Goal: Information Seeking & Learning: Learn about a topic

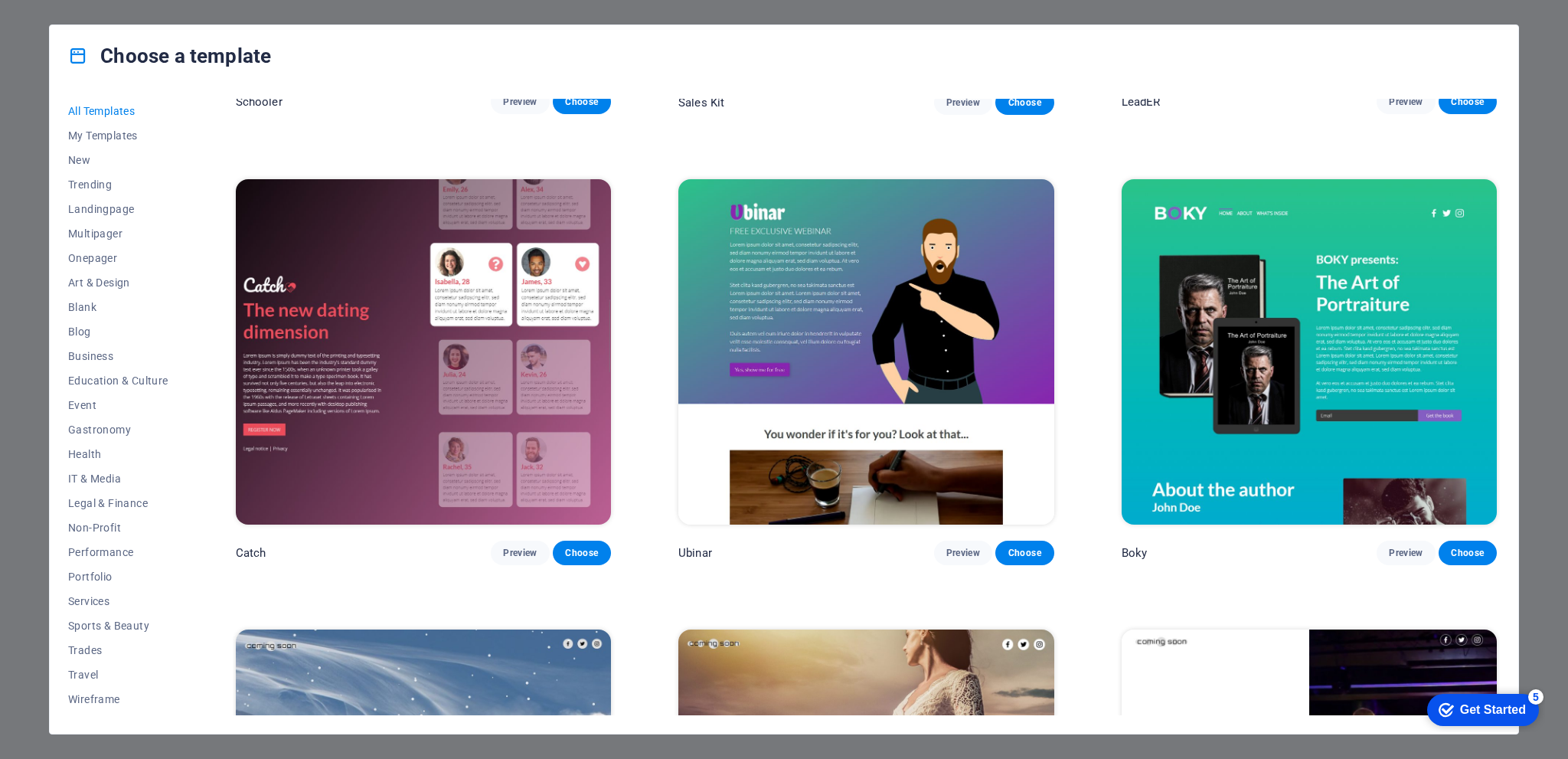
scroll to position [23269, 0]
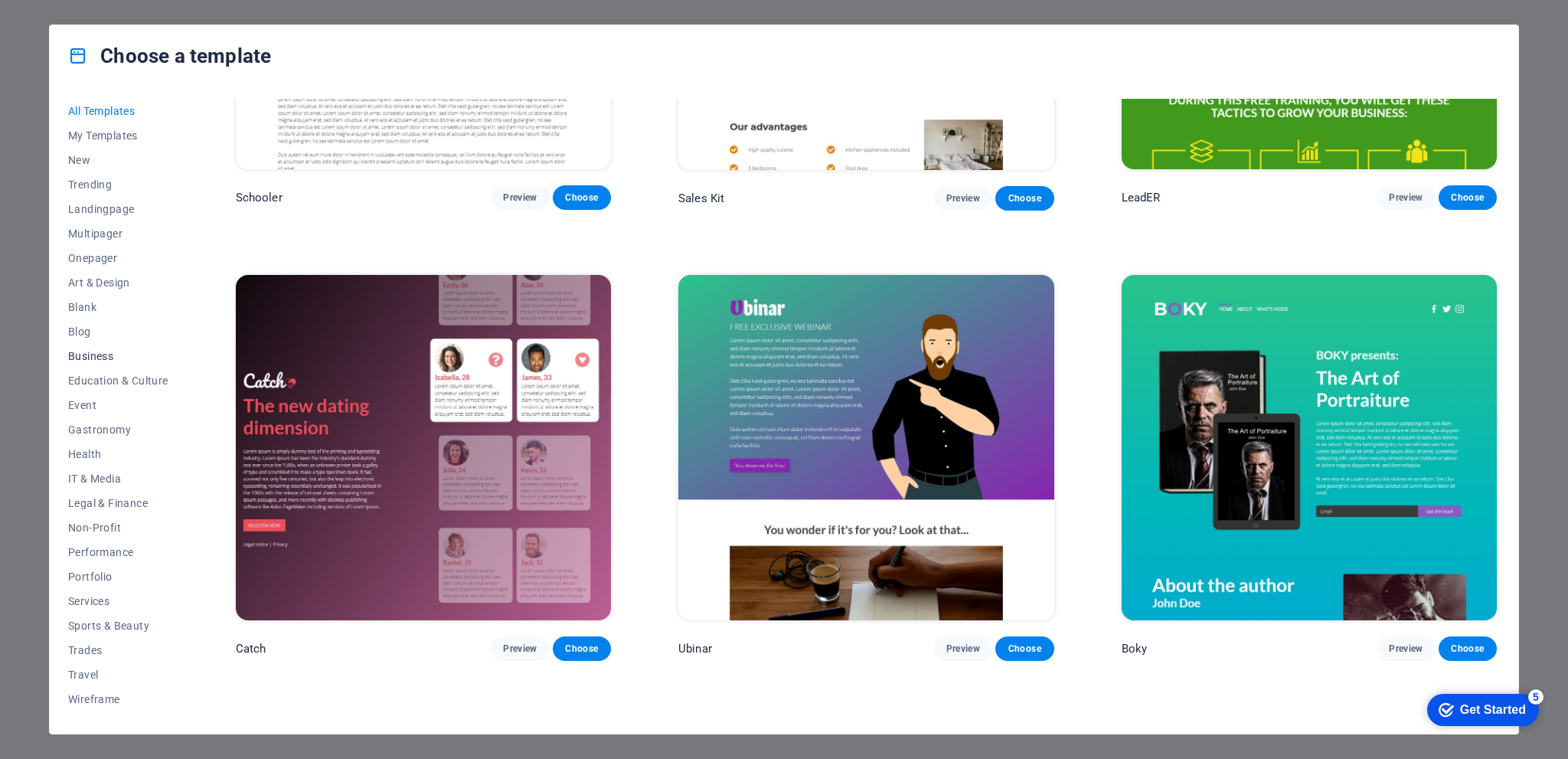
click at [100, 358] on span "Business" at bounding box center [118, 355] width 101 height 12
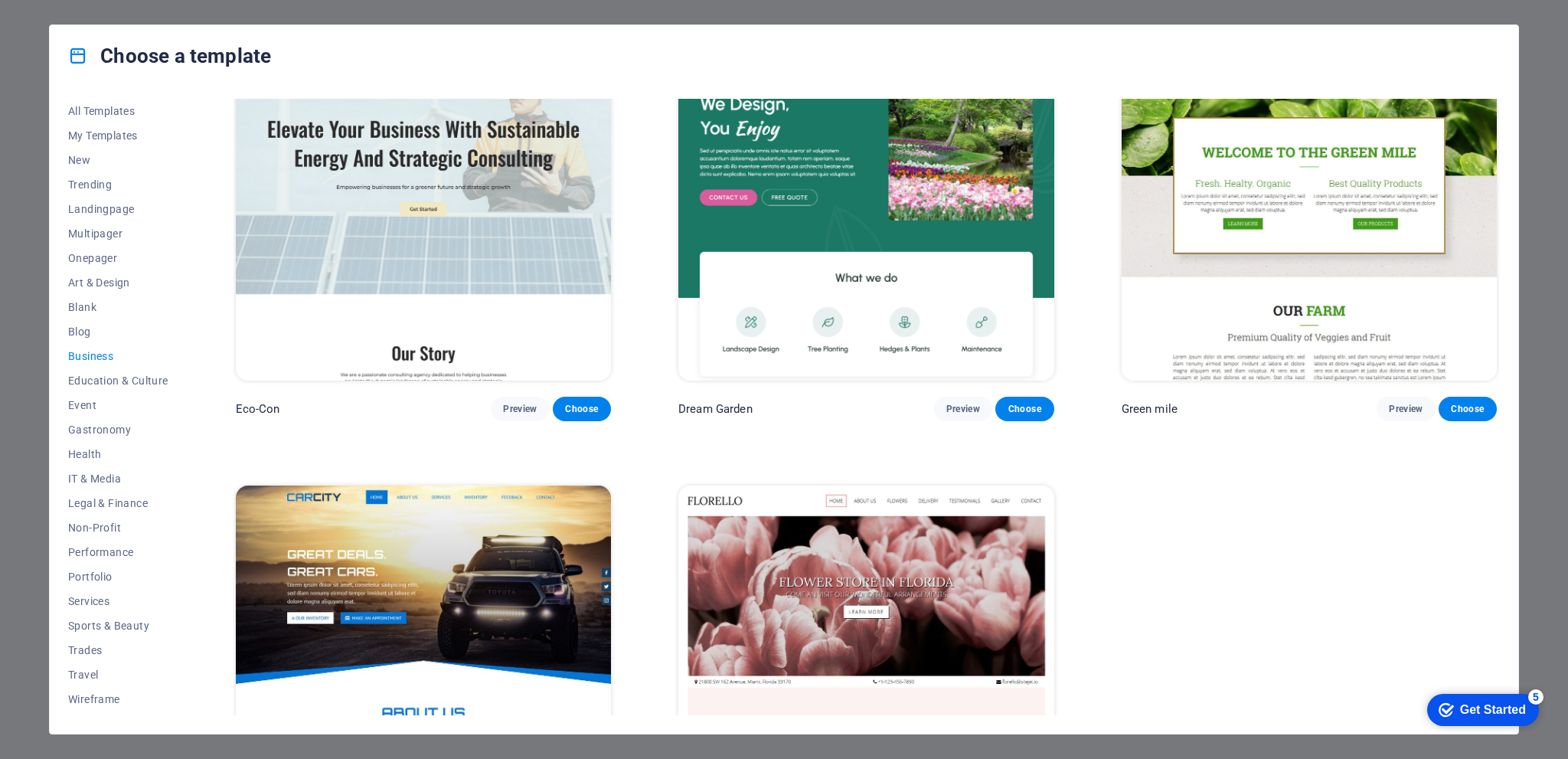
scroll to position [0, 0]
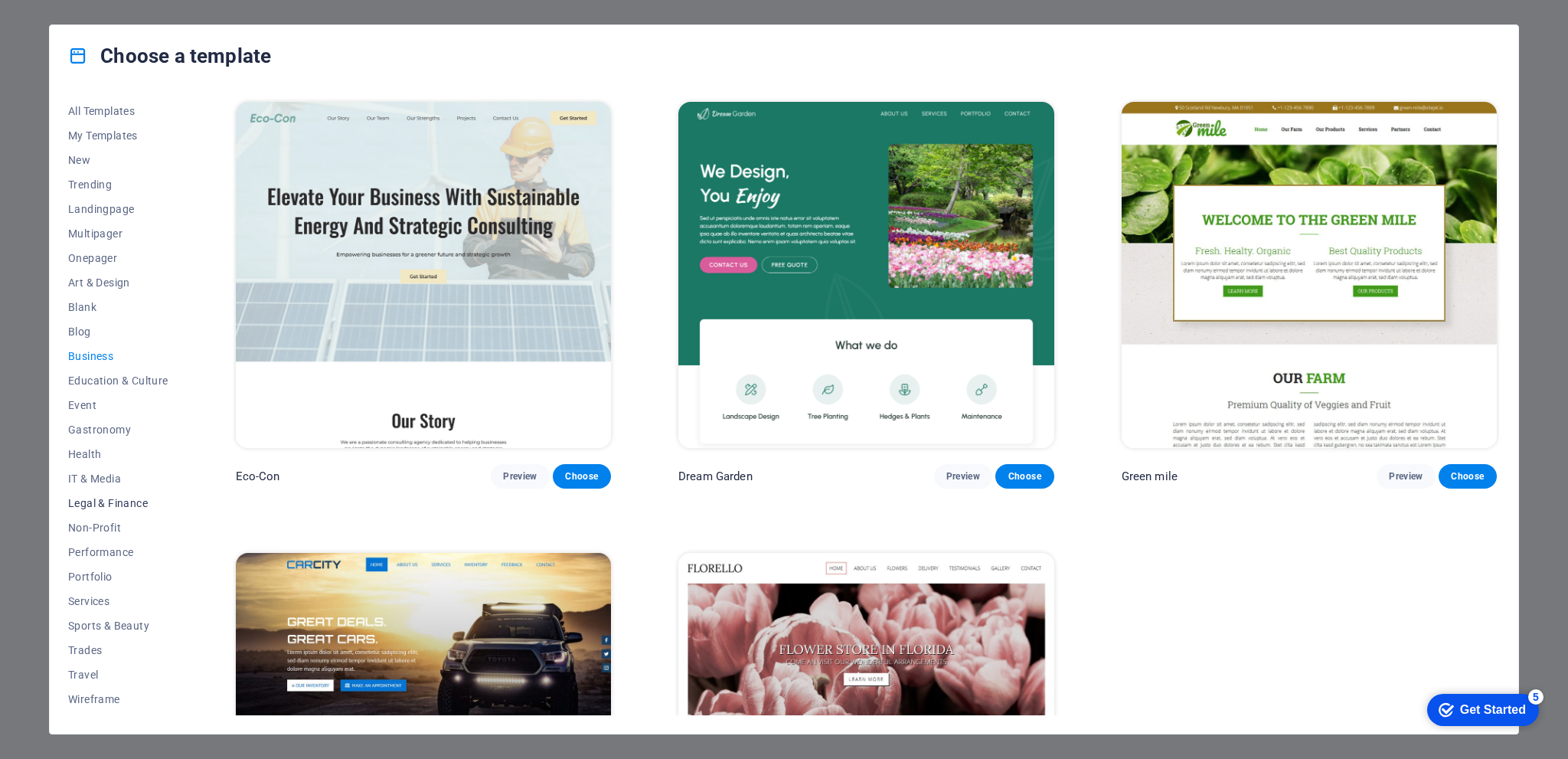
click at [100, 498] on span "Legal & Finance" at bounding box center [118, 503] width 101 height 12
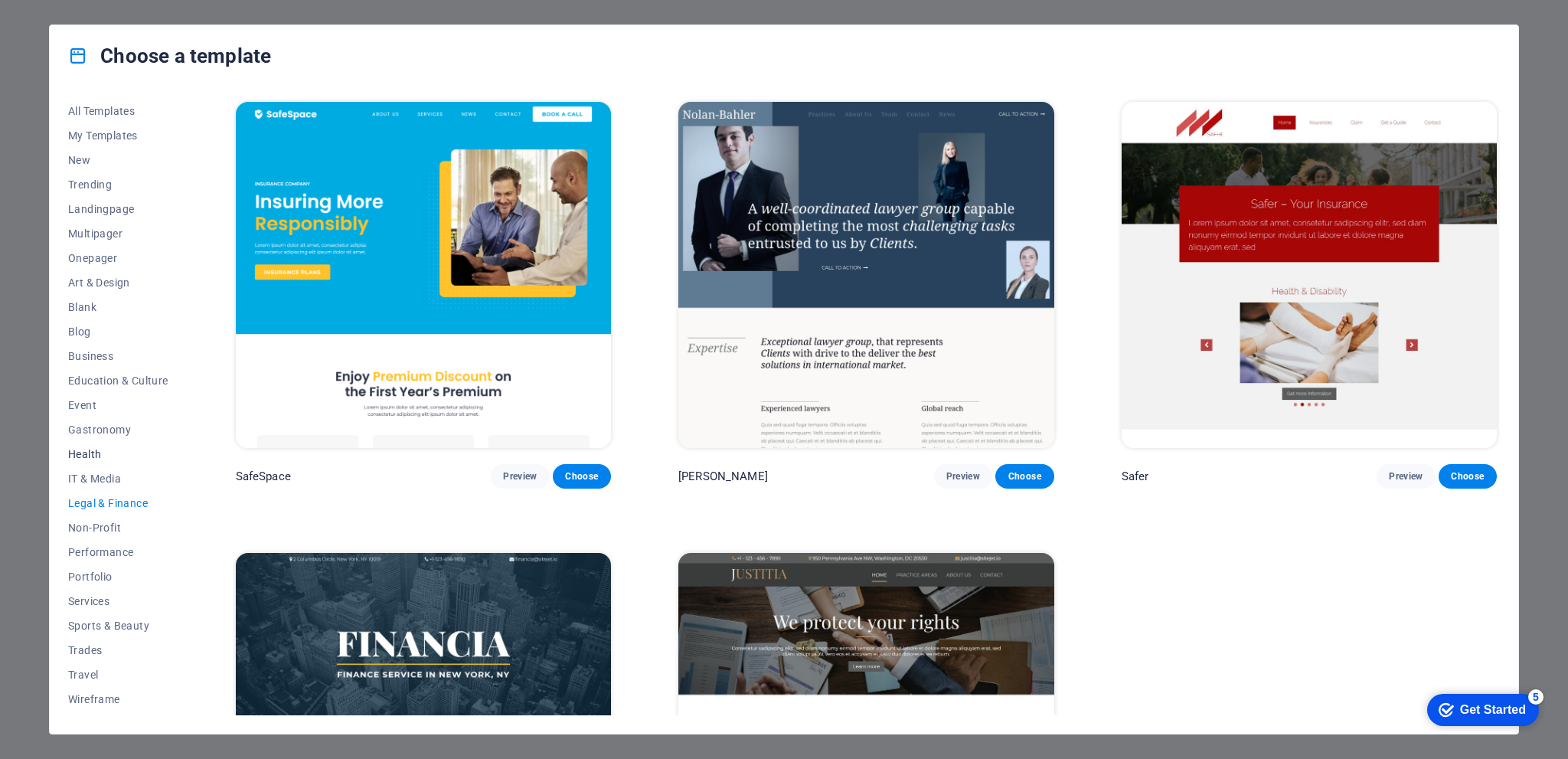
click at [82, 453] on span "Health" at bounding box center [118, 454] width 101 height 12
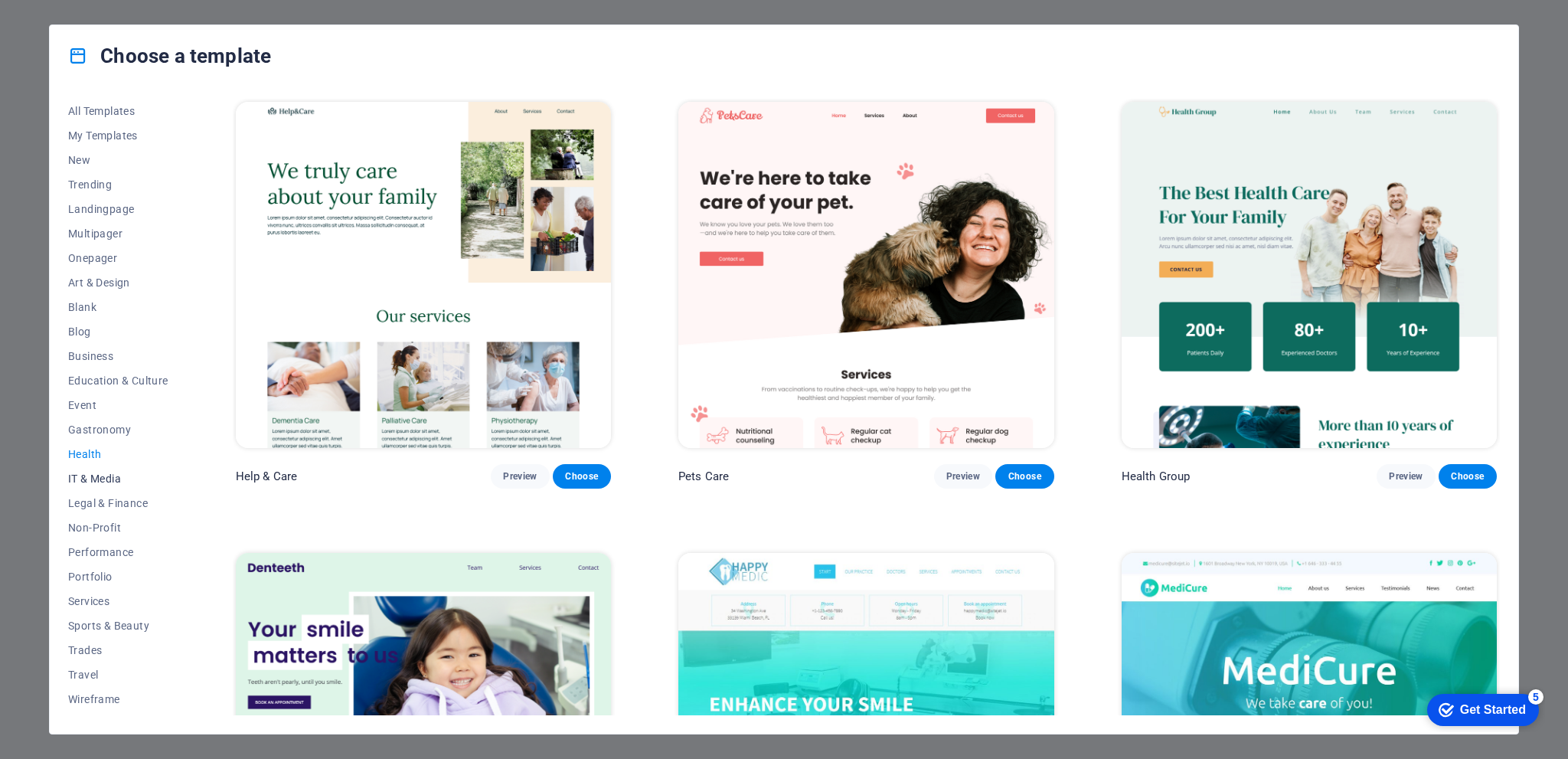
click at [98, 473] on span "IT & Media" at bounding box center [118, 479] width 101 height 12
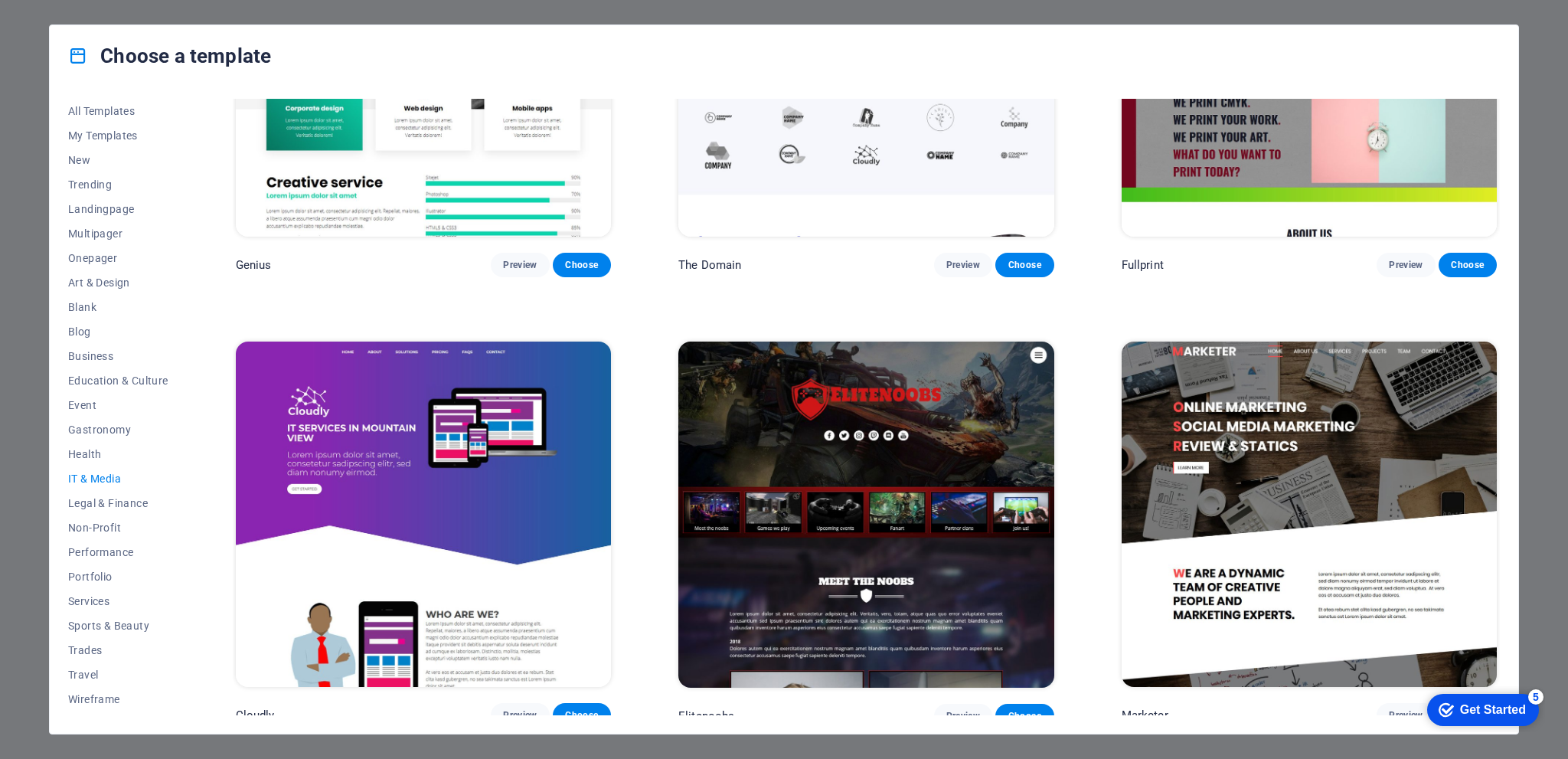
scroll to position [1119, 0]
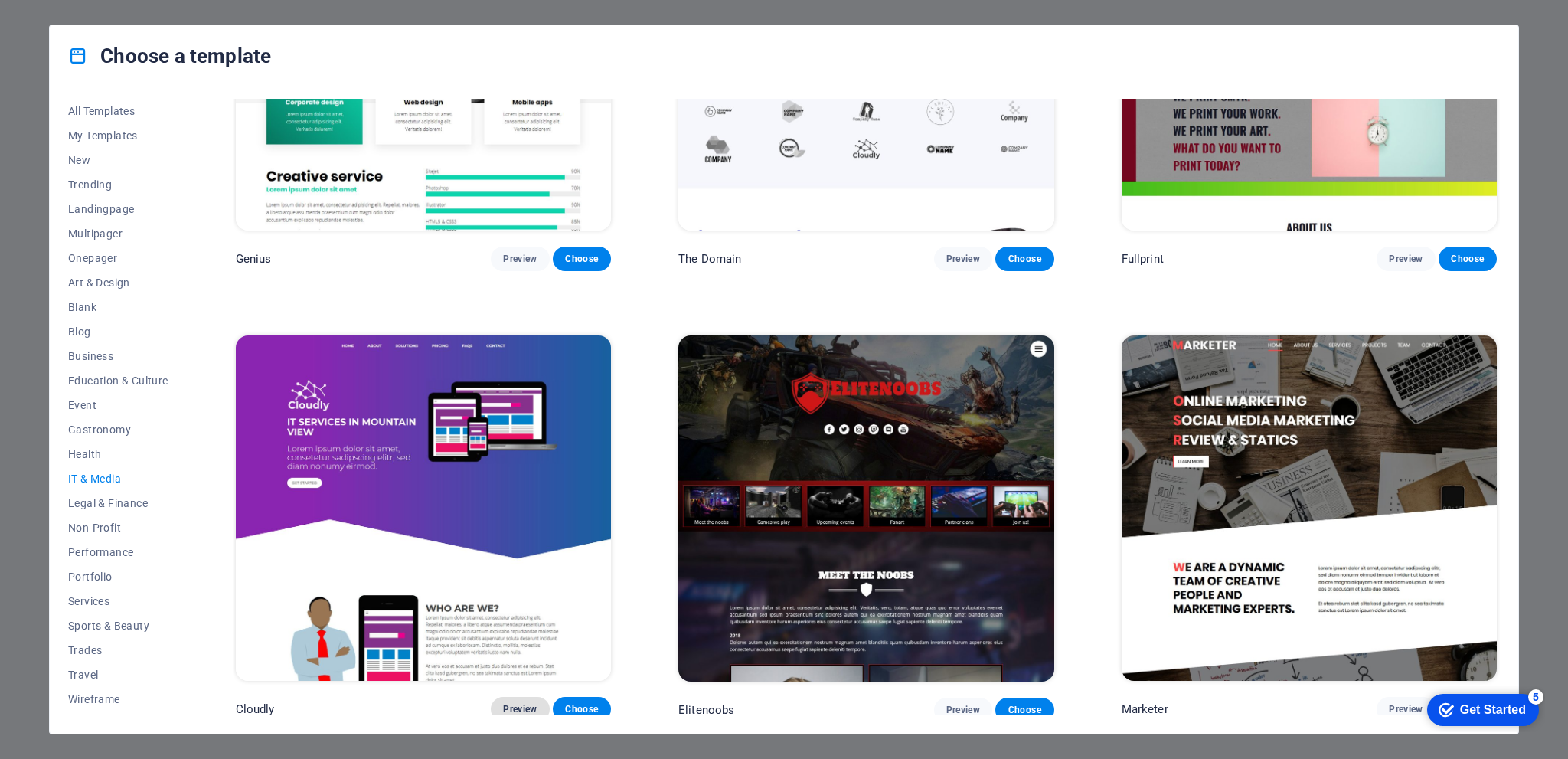
click at [519, 702] on span "Preview" at bounding box center [519, 708] width 33 height 12
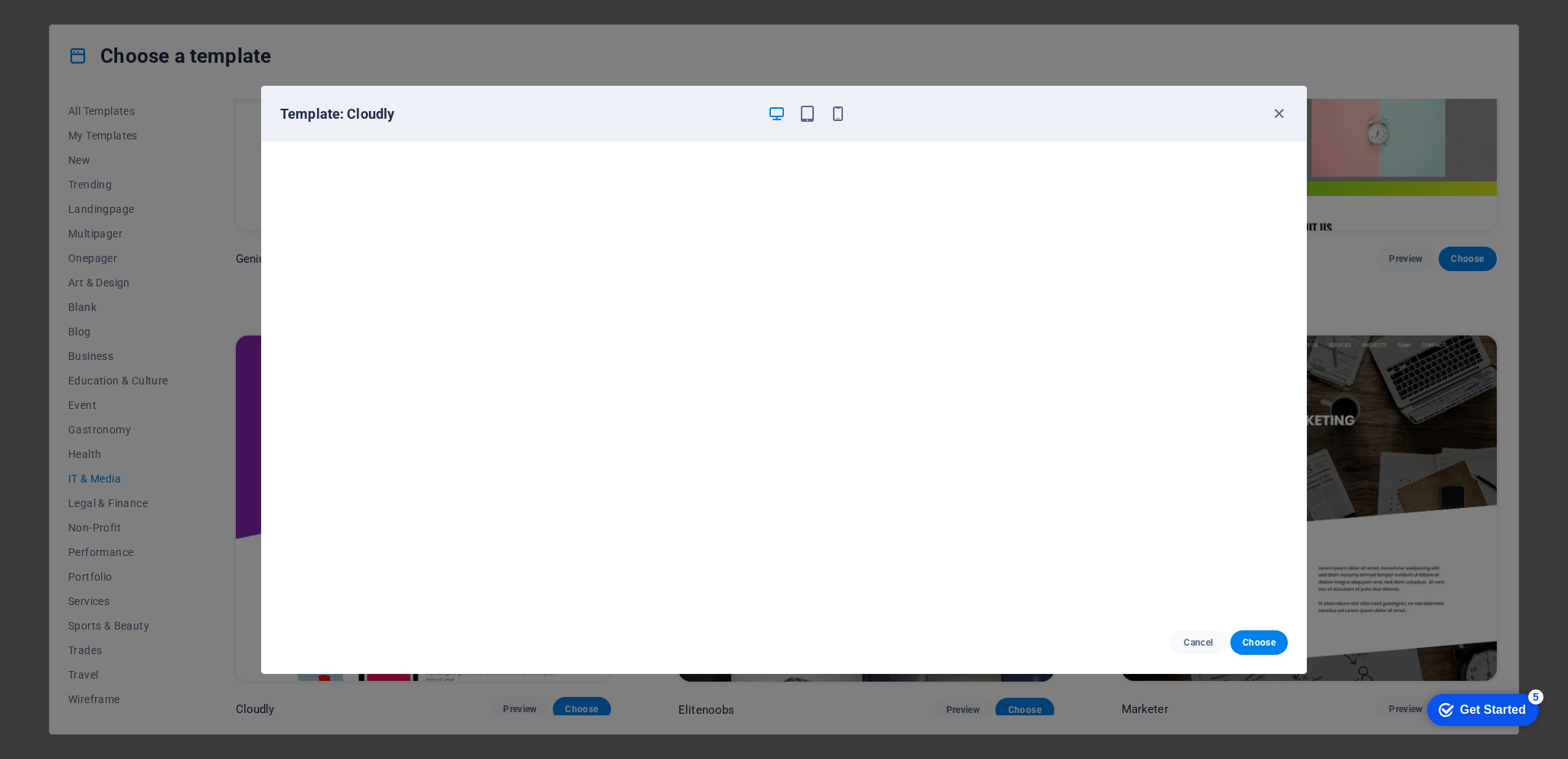
drag, startPoint x: 628, startPoint y: 116, endPoint x: 606, endPoint y: 115, distance: 22.0
click at [606, 115] on h6 "Template: Cloudly" at bounding box center [518, 114] width 474 height 18
click at [1274, 110] on icon "button" at bounding box center [1278, 113] width 17 height 17
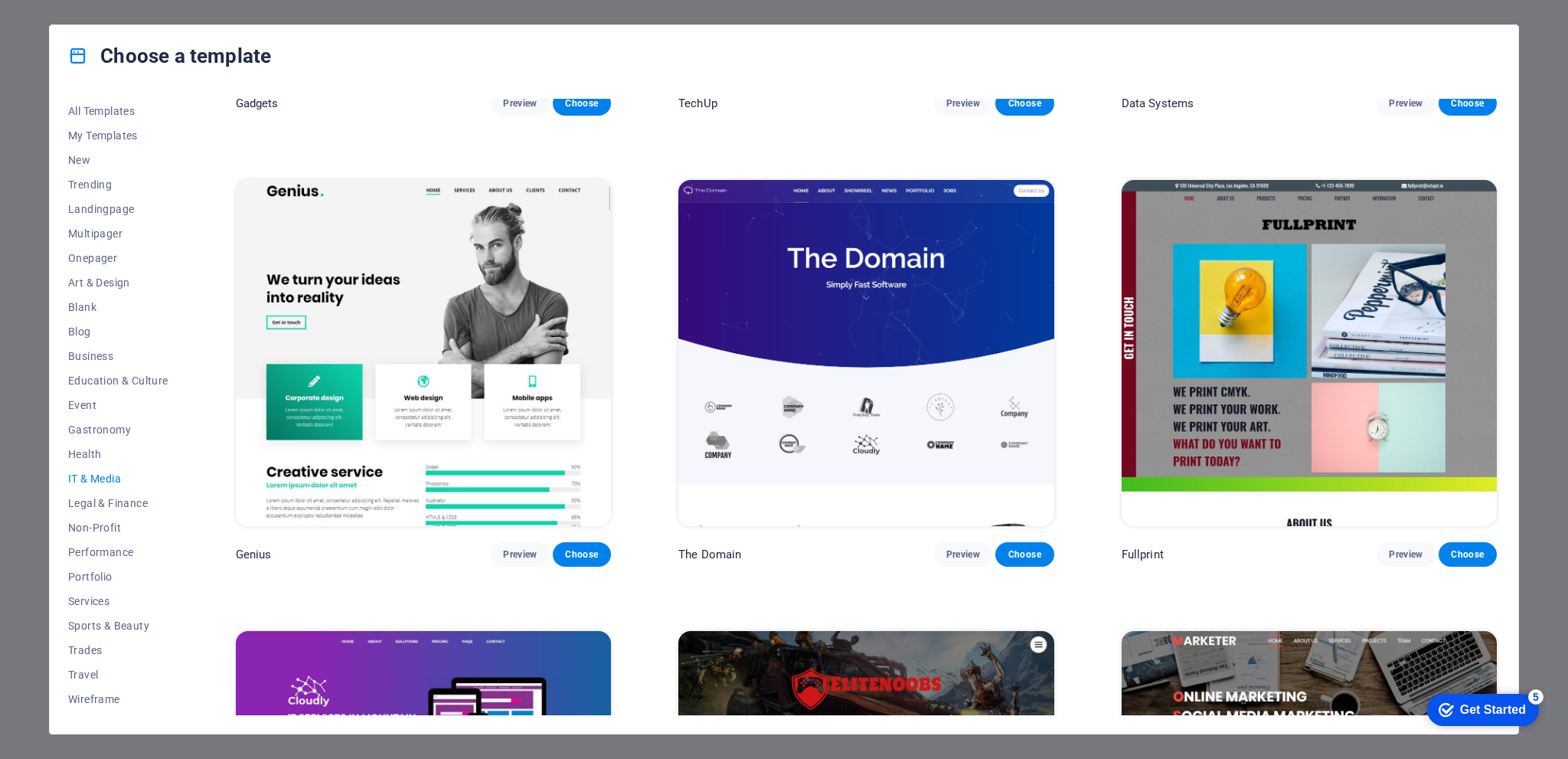
scroll to position [737, 0]
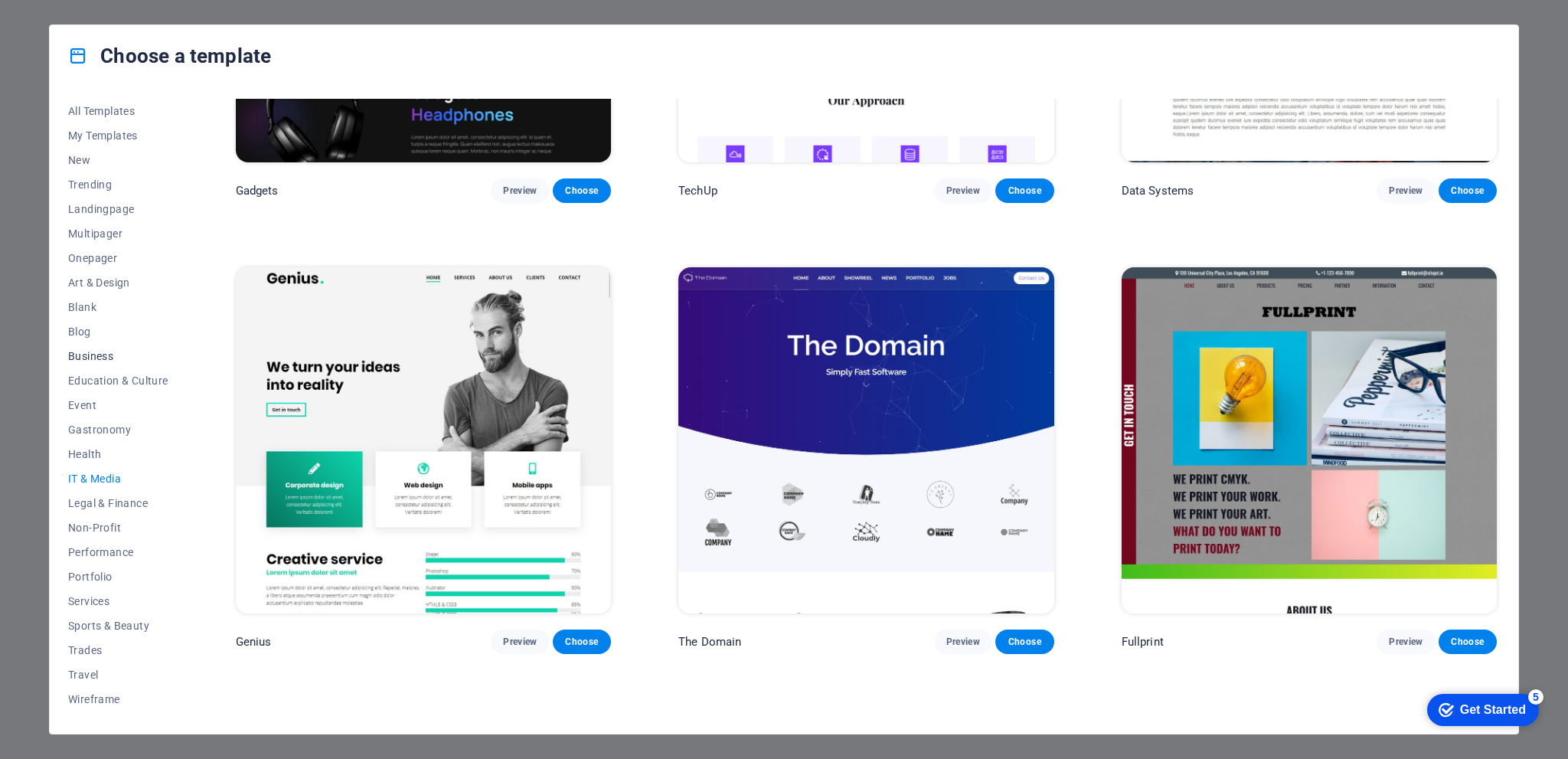
click at [82, 355] on span "Business" at bounding box center [118, 355] width 101 height 12
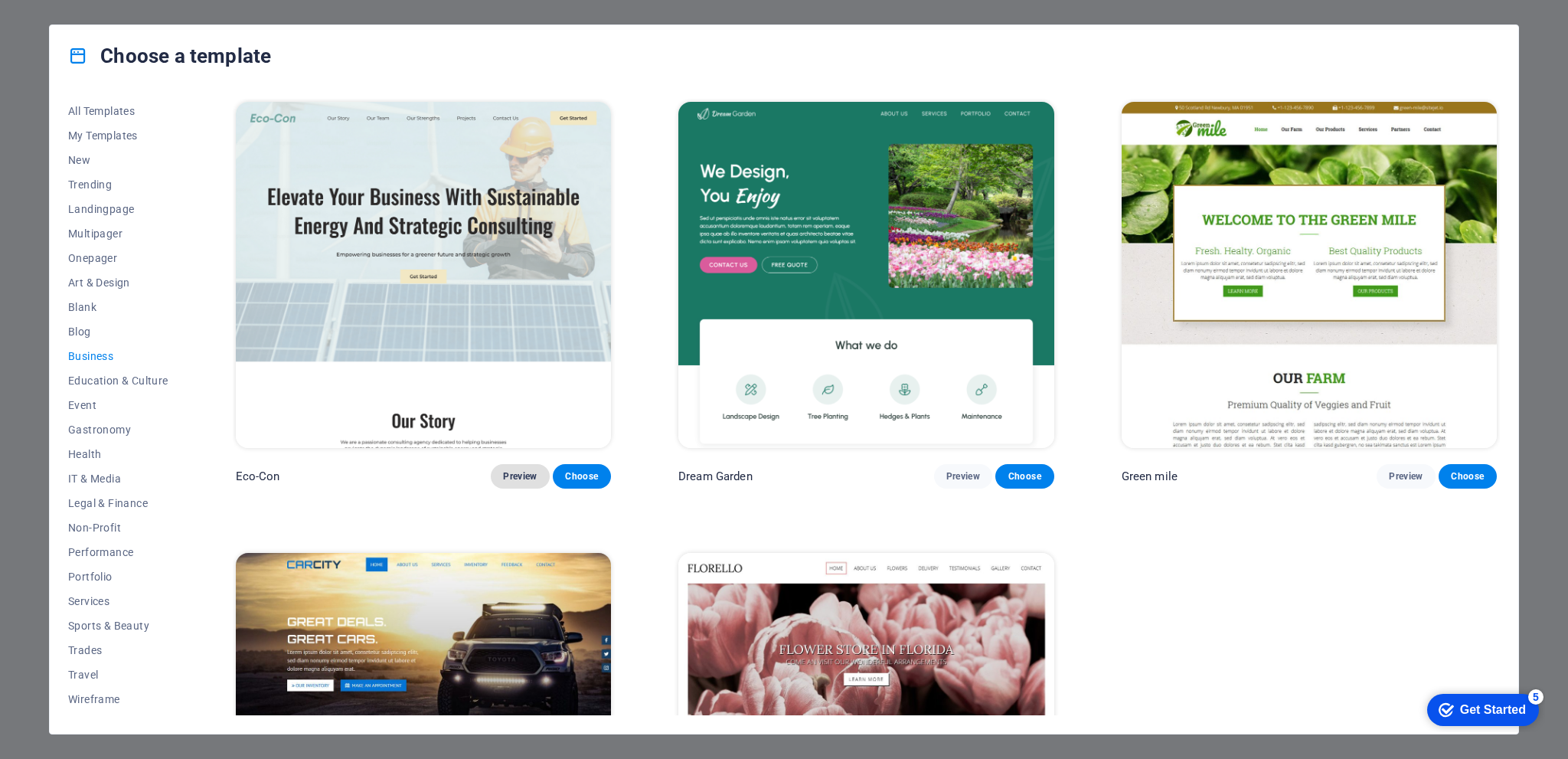
click at [523, 474] on span "Preview" at bounding box center [519, 476] width 33 height 12
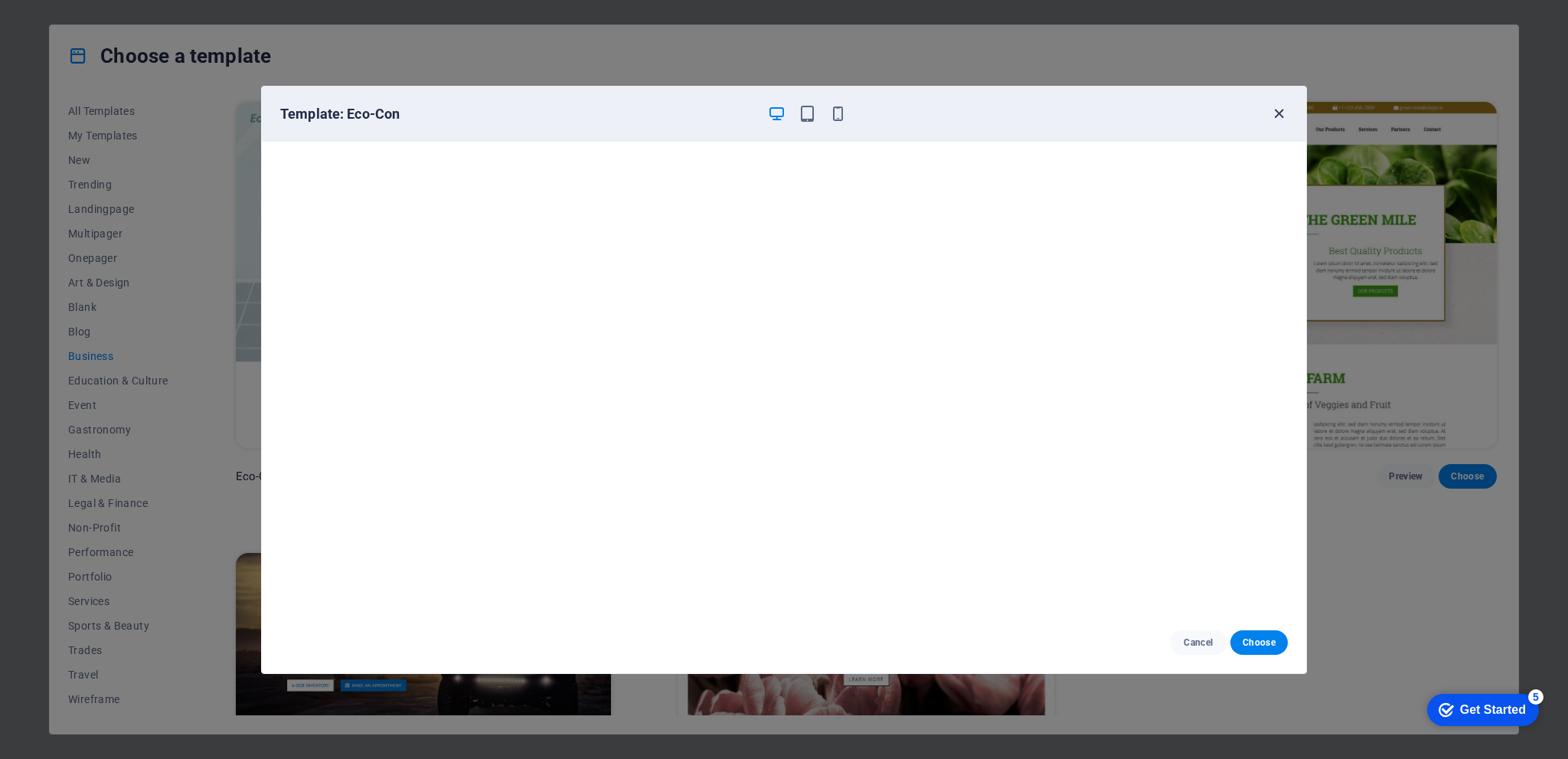
click at [1280, 110] on icon "button" at bounding box center [1278, 113] width 17 height 17
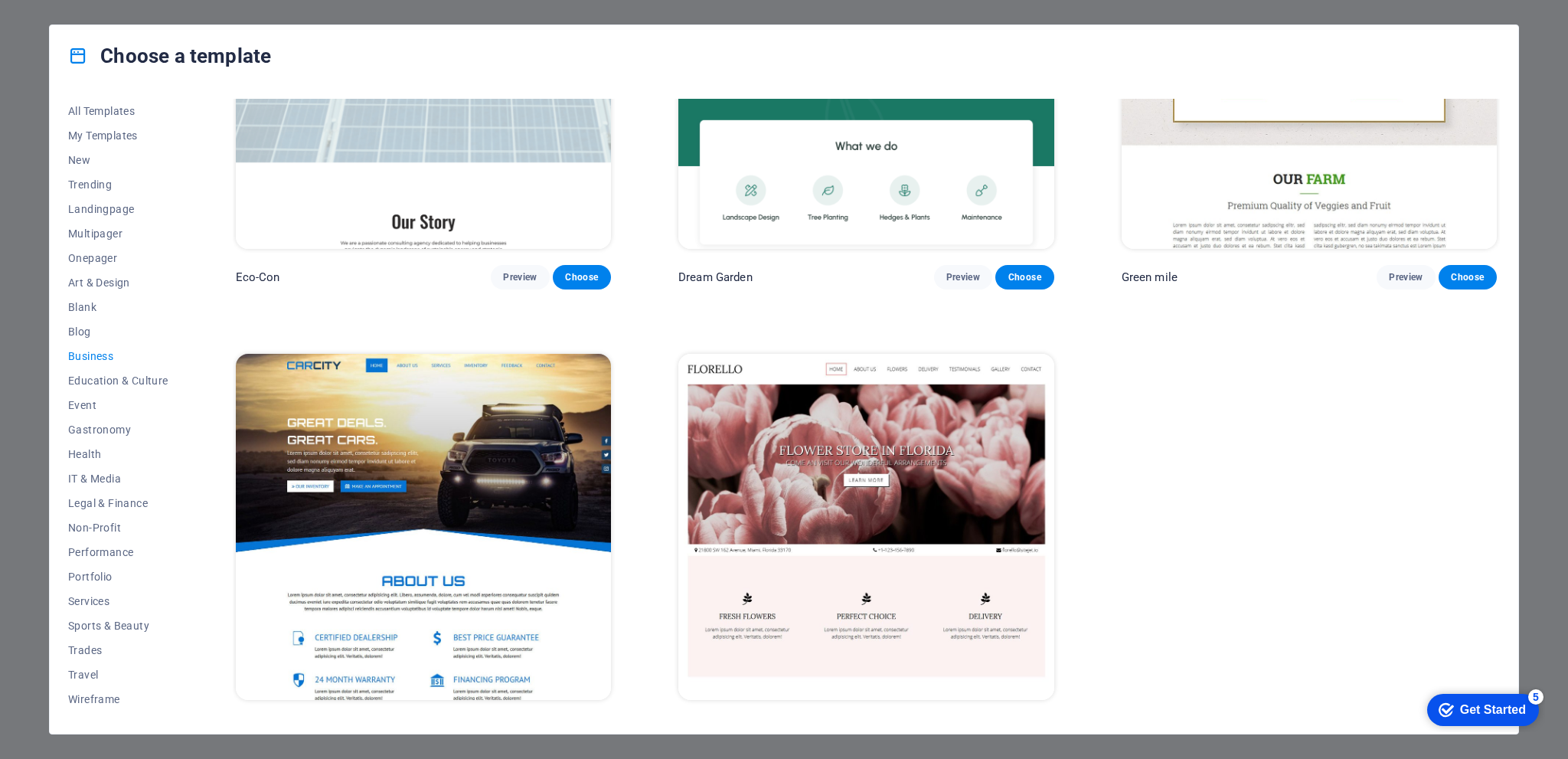
scroll to position [221, 0]
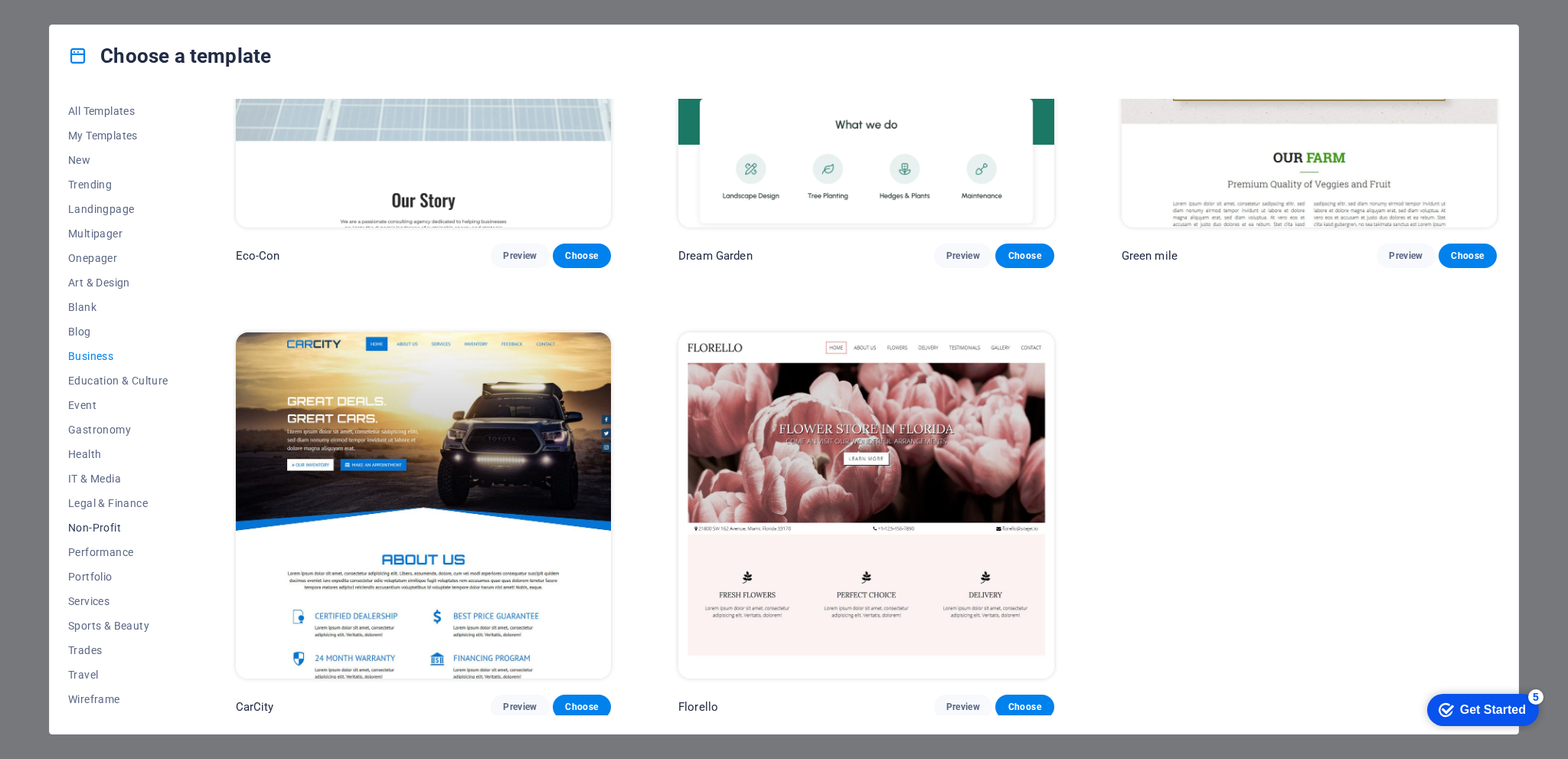
click at [110, 527] on span "Non-Profit" at bounding box center [118, 527] width 101 height 12
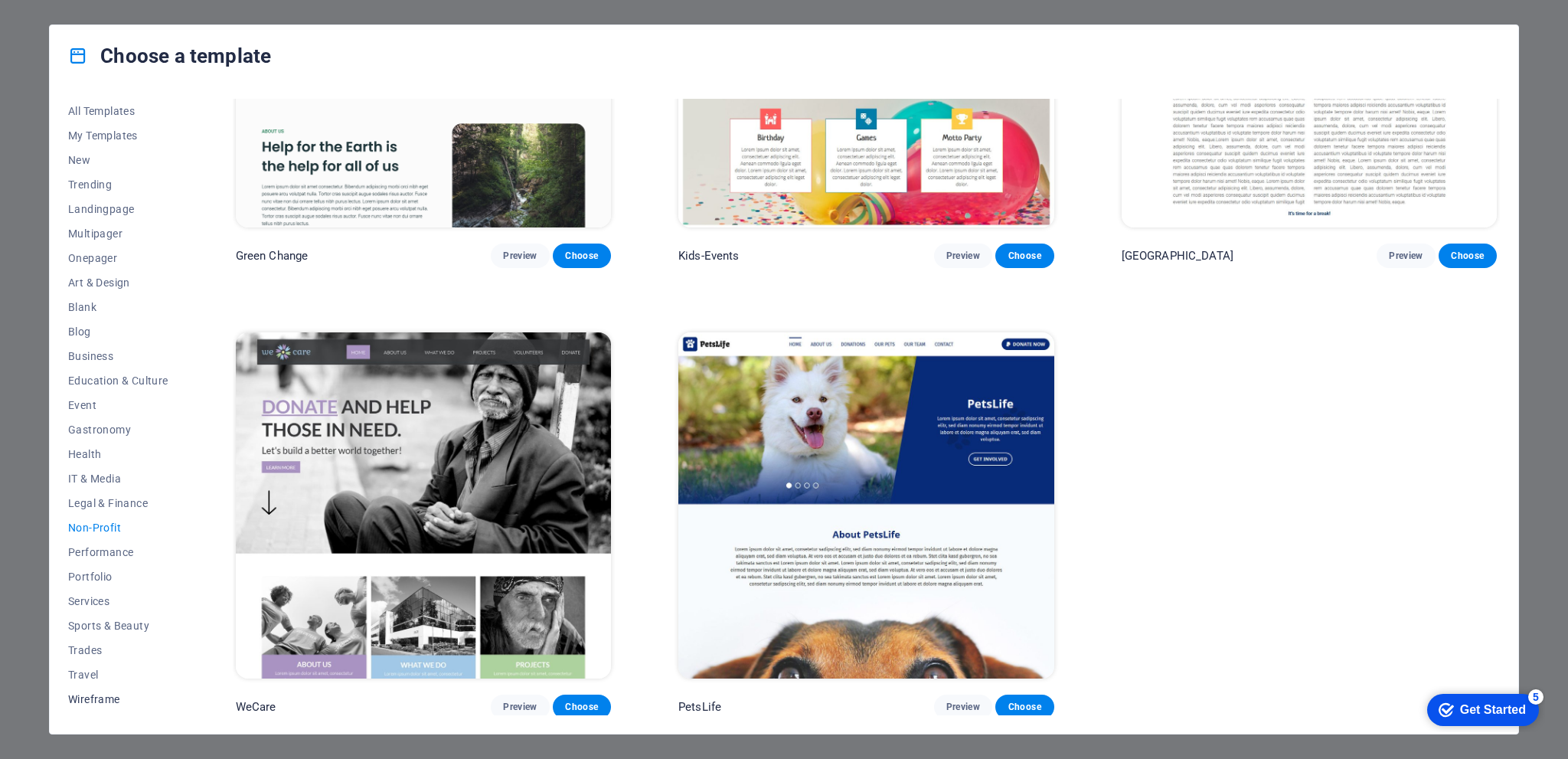
click at [113, 697] on span "Wireframe" at bounding box center [118, 698] width 101 height 12
